Goal: Task Accomplishment & Management: Complete application form

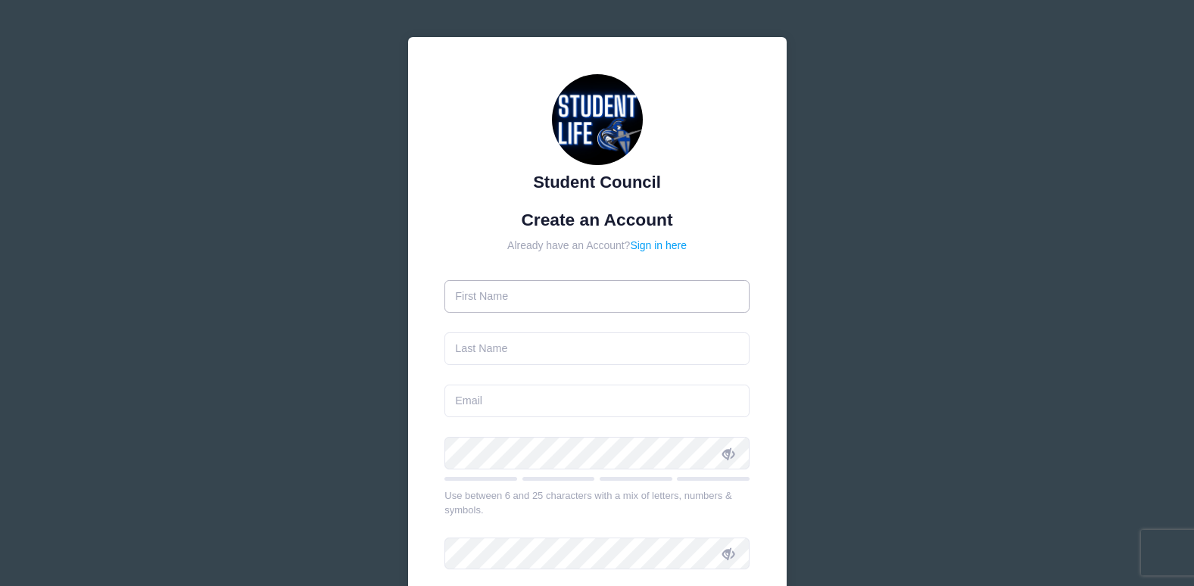
click at [471, 304] on input "text" at bounding box center [596, 296] width 305 height 33
type input "[PERSON_NAME]"
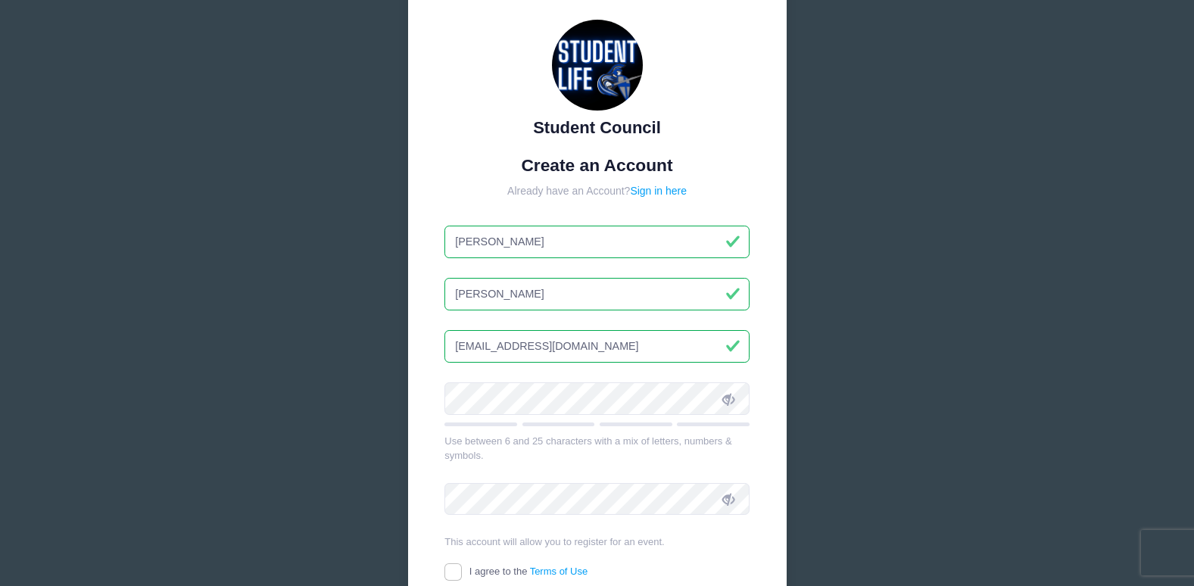
scroll to position [151, 0]
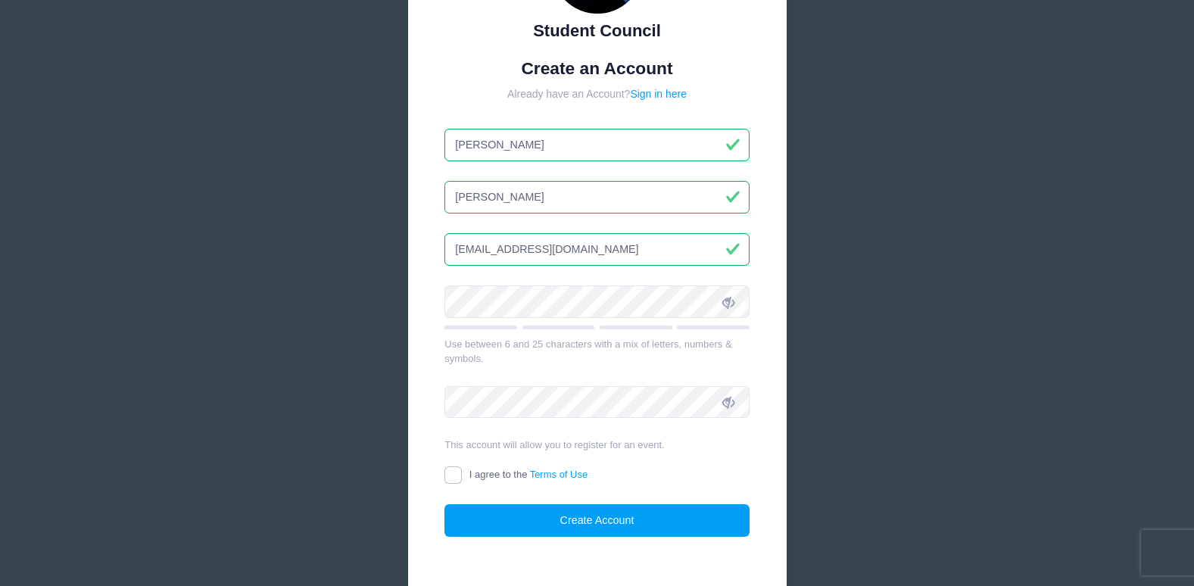
drag, startPoint x: 537, startPoint y: 263, endPoint x: 265, endPoint y: 258, distance: 271.8
click at [265, 258] on div "Student Council Create an Account Already have an Account? Sign in here [PERSON…" at bounding box center [597, 260] width 1194 height 823
type input "[EMAIL_ADDRESS][DOMAIN_NAME]"
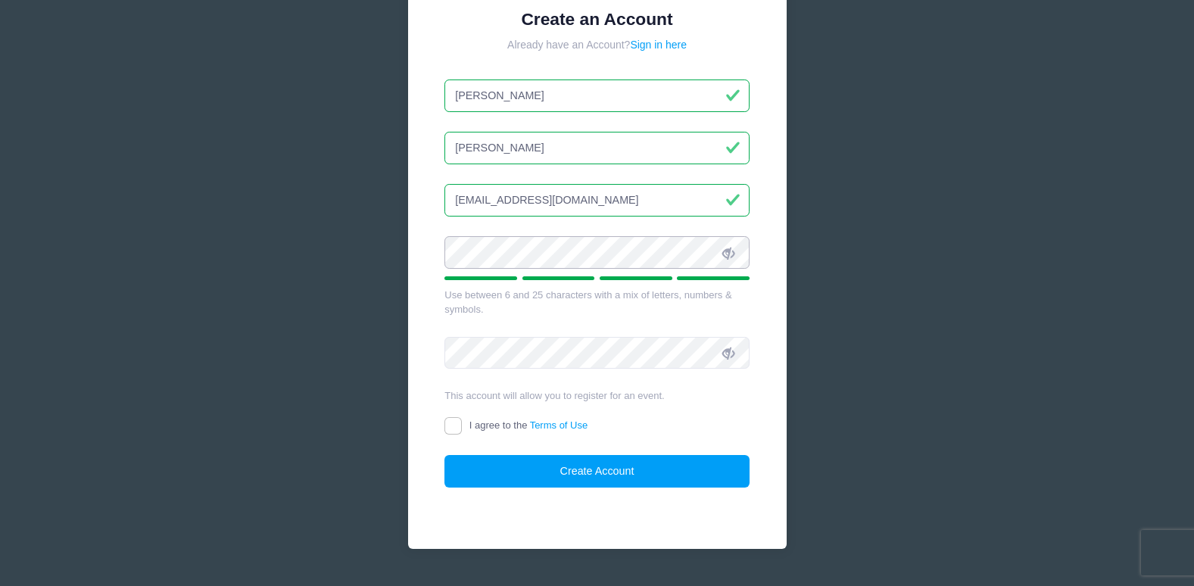
scroll to position [238, 0]
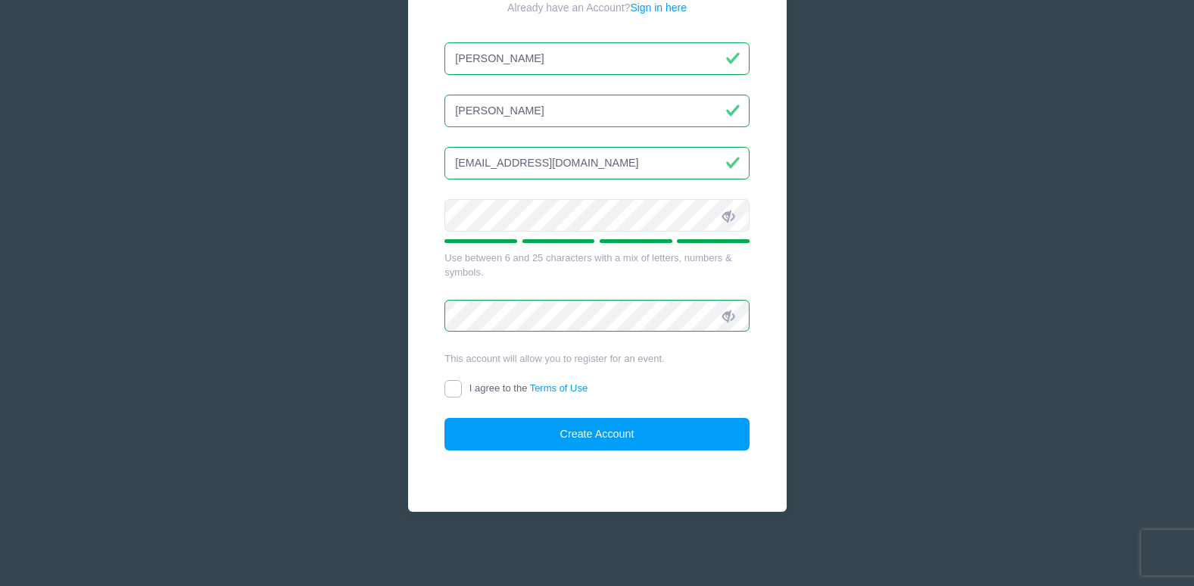
click at [453, 390] on input "I agree to the Terms of Use" at bounding box center [452, 388] width 17 height 17
checkbox input "true"
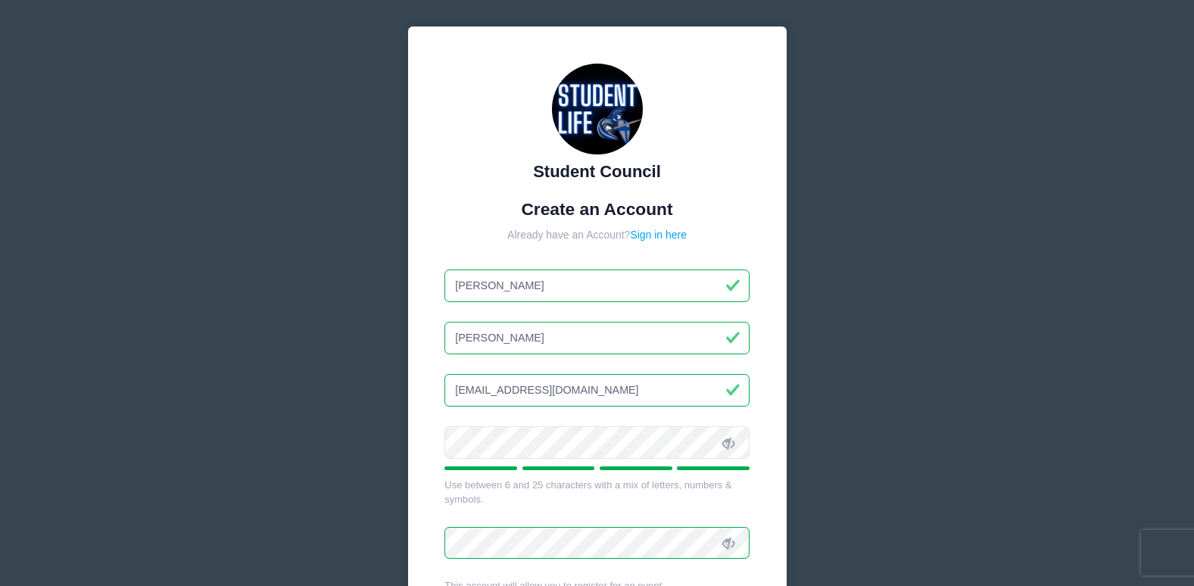
drag, startPoint x: 600, startPoint y: 386, endPoint x: 319, endPoint y: 364, distance: 282.4
click at [319, 364] on div "Student Council Create an Account Already have an Account? Sign in here [PERSON…" at bounding box center [597, 400] width 1194 height 823
type input "[EMAIL_ADDRESS][DOMAIN_NAME]"
click at [864, 424] on div "Student Council Create an Account Already have an Account? Sign in here [PERSON…" at bounding box center [597, 400] width 1194 height 823
click at [722, 540] on icon at bounding box center [728, 543] width 12 height 12
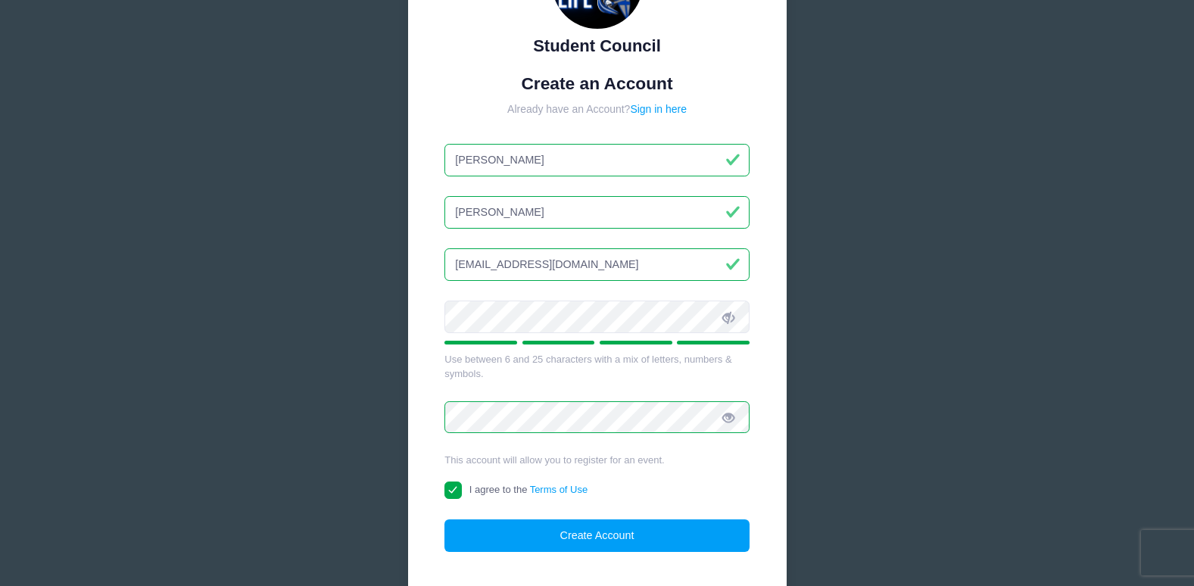
scroll to position [238, 0]
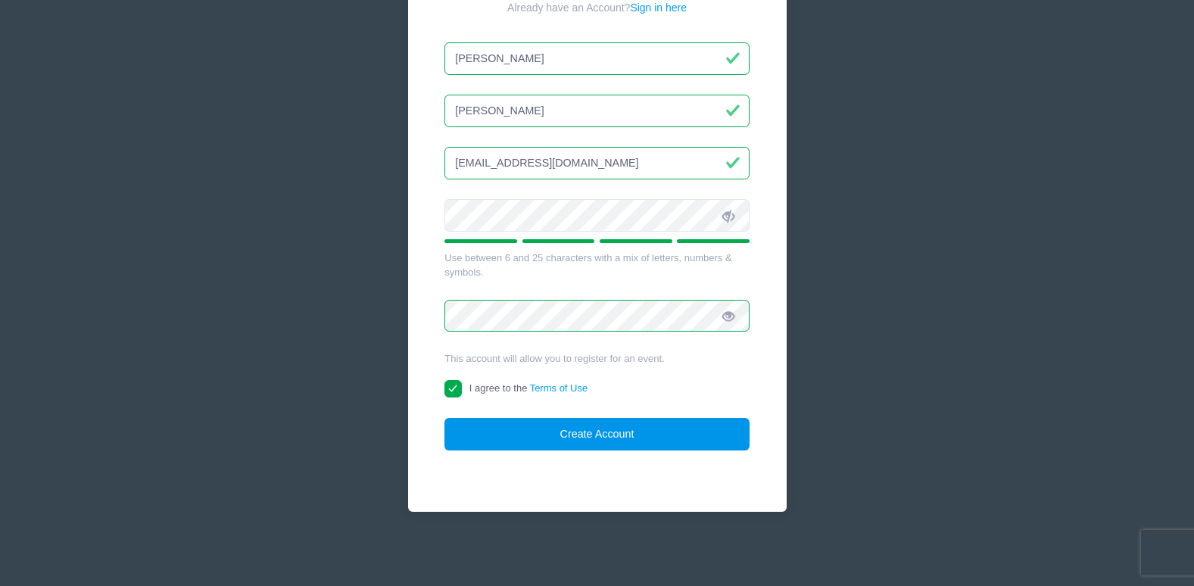
click at [602, 431] on button "Create Account" at bounding box center [596, 434] width 305 height 33
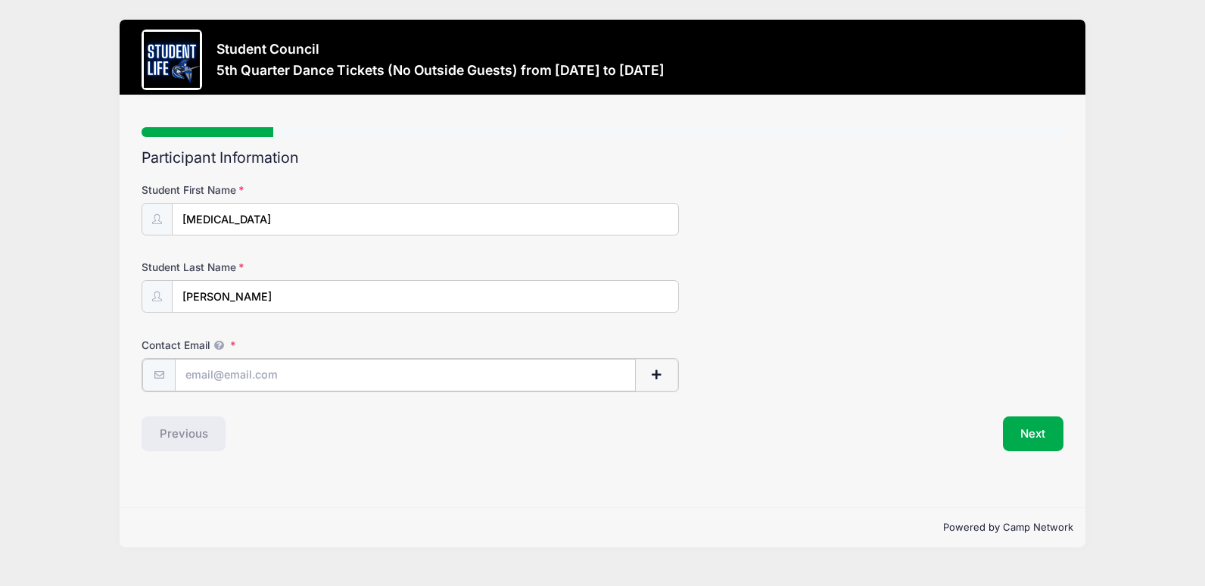
click at [198, 381] on input "Contact Email" at bounding box center [405, 375] width 460 height 33
click at [311, 374] on input "[MEDICAL_DATA][EMAIL_ADDRESS][PERSON_NAME][DOMAIN_NAME]" at bounding box center [405, 375] width 460 height 33
type input "[MEDICAL_DATA][EMAIL_ADDRESS][PERSON_NAME][DOMAIN_NAME]"
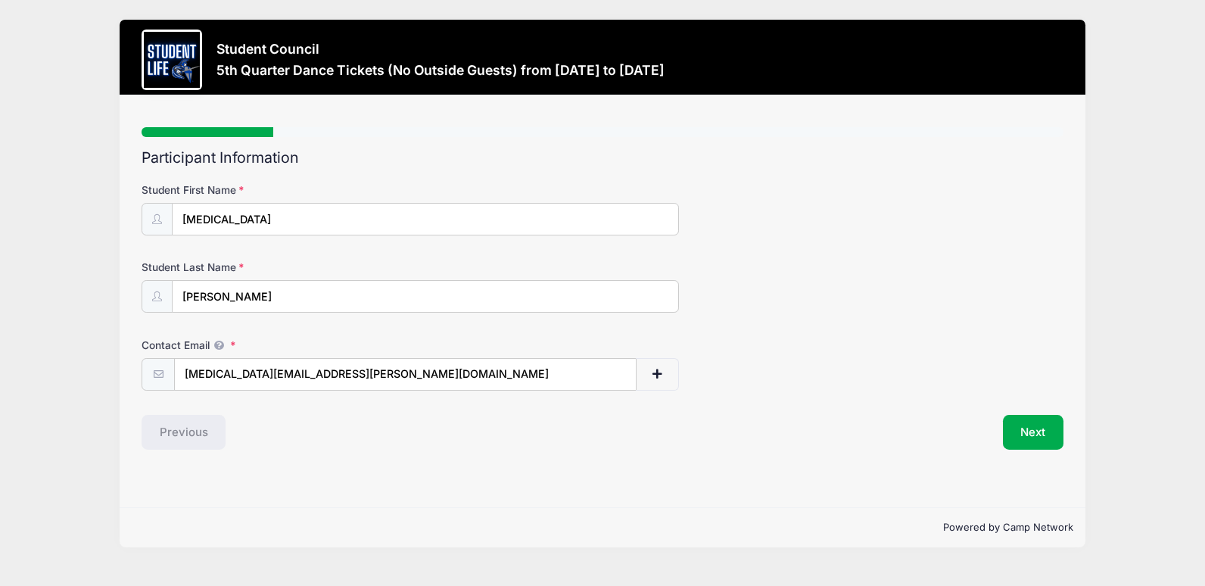
click at [746, 406] on div "Participant Information Student First Name [GEOGRAPHIC_DATA] Student Last Name …" at bounding box center [603, 299] width 922 height 300
click at [1032, 425] on button "Next" at bounding box center [1033, 432] width 61 height 35
